Goal: Task Accomplishment & Management: Manage account settings

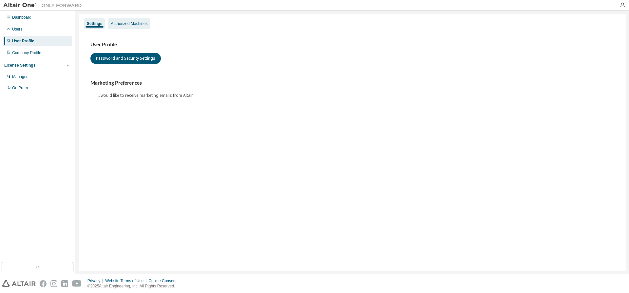
click at [126, 24] on div "Authorized Machines" at bounding box center [129, 23] width 37 height 5
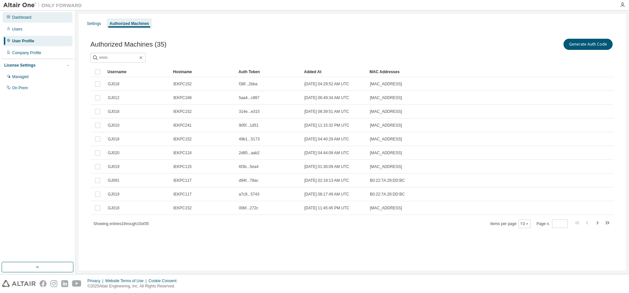
click at [40, 16] on div "Dashboard" at bounding box center [38, 17] width 70 height 10
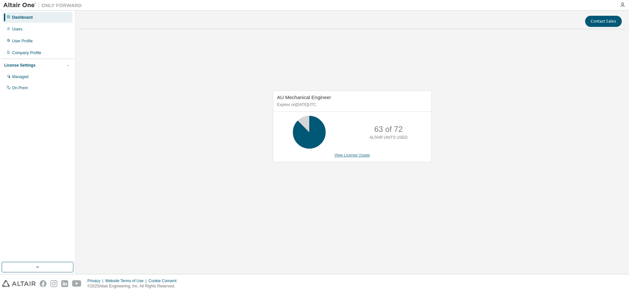
click at [353, 157] on link "View License Usage" at bounding box center [353, 155] width 36 height 5
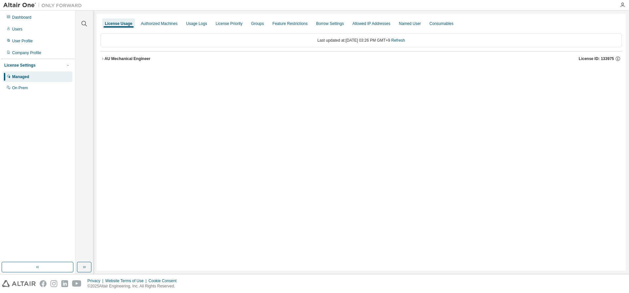
click at [103, 57] on icon "button" at bounding box center [103, 59] width 4 height 4
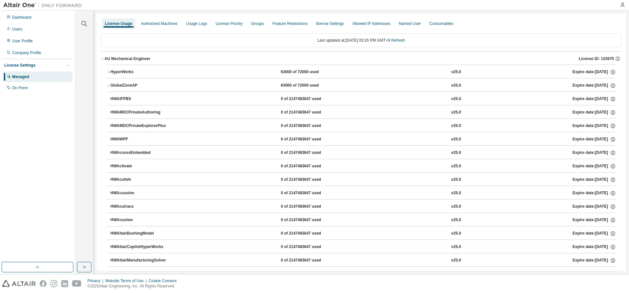
click at [107, 70] on icon "button" at bounding box center [108, 72] width 4 height 4
